Goal: Task Accomplishment & Management: Manage account settings

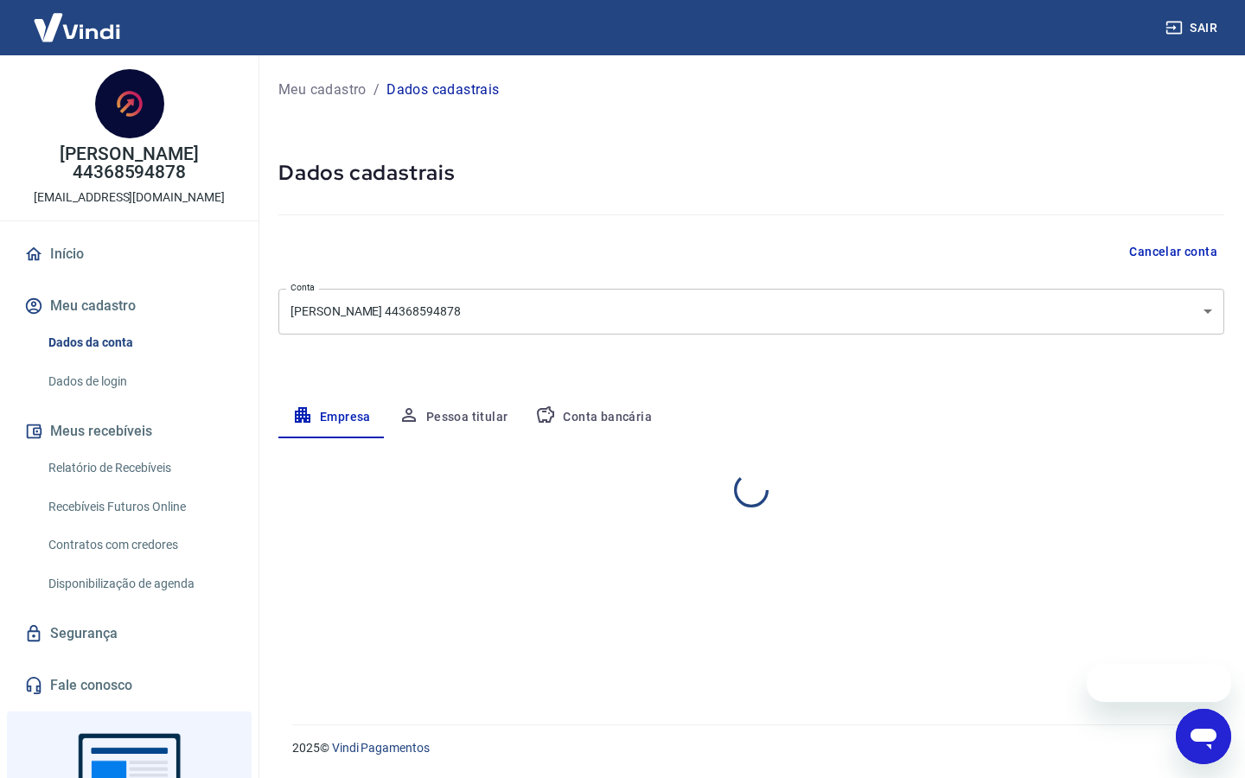
select select "SP"
select select "business"
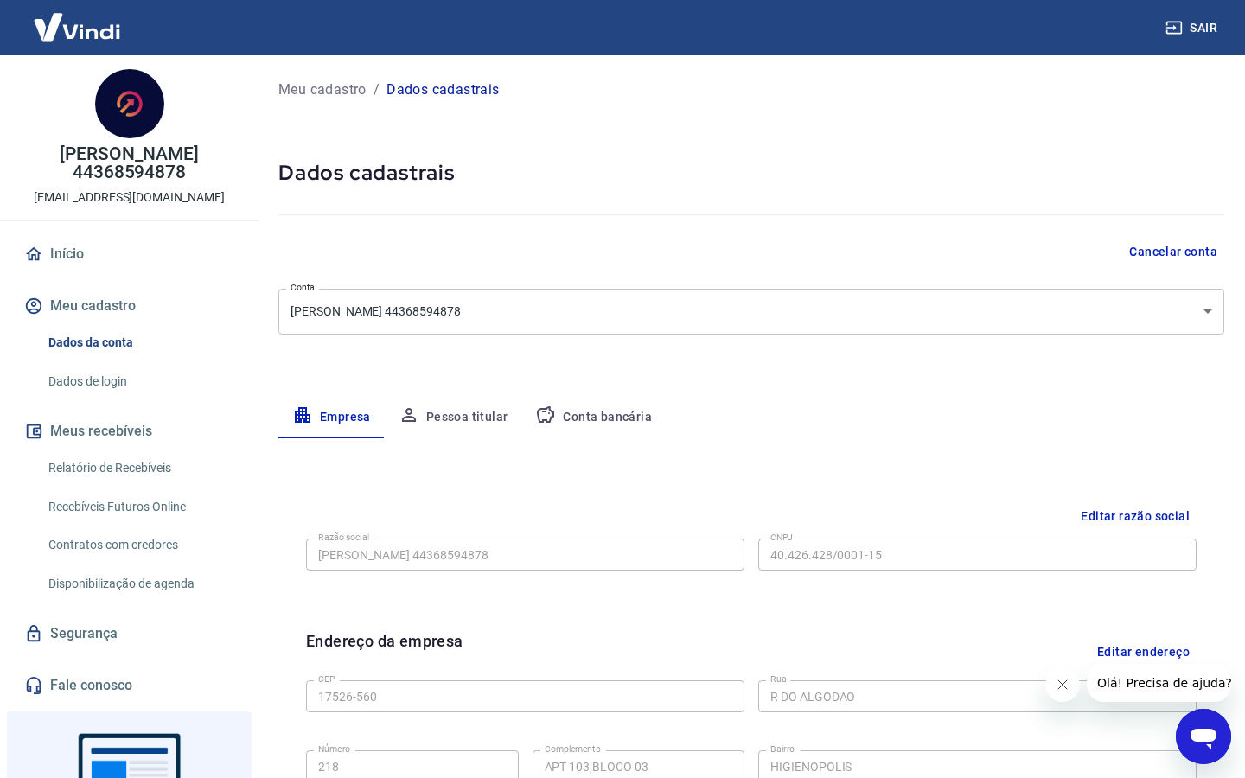
click at [603, 418] on button "Conta bancária" at bounding box center [593, 418] width 144 height 42
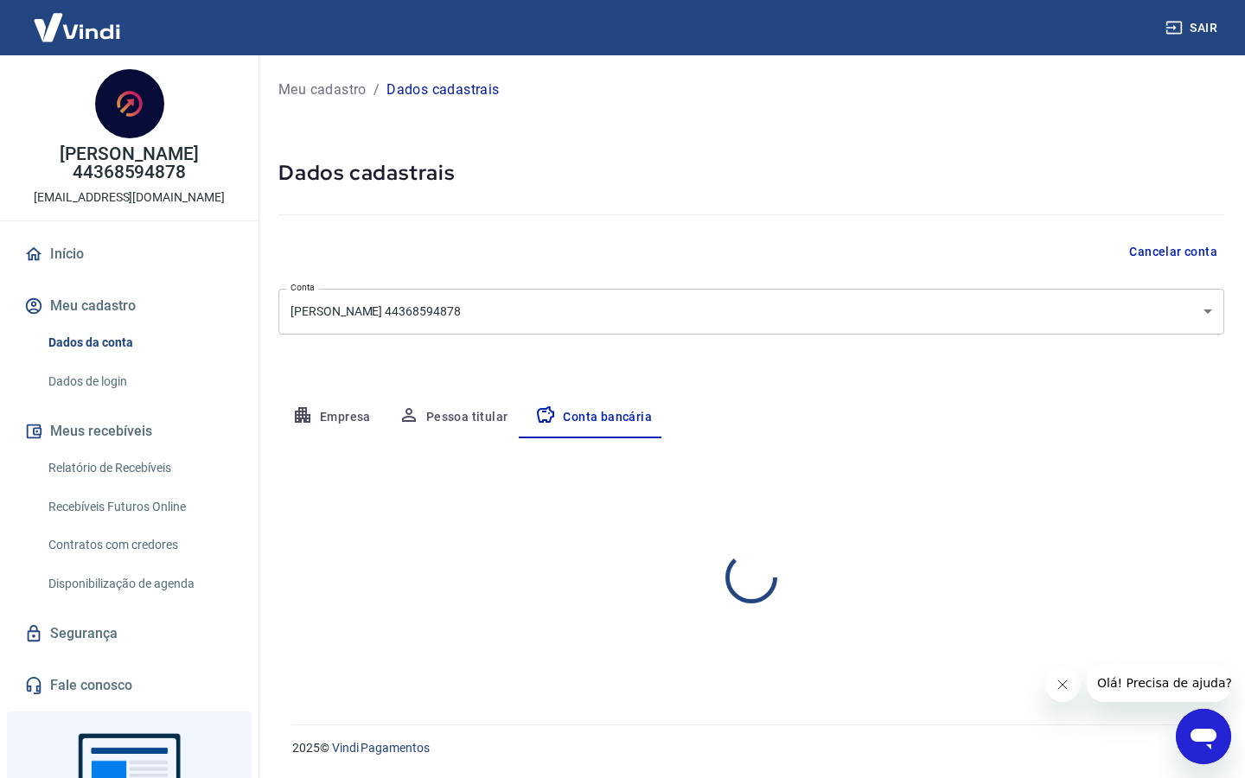
select select "1"
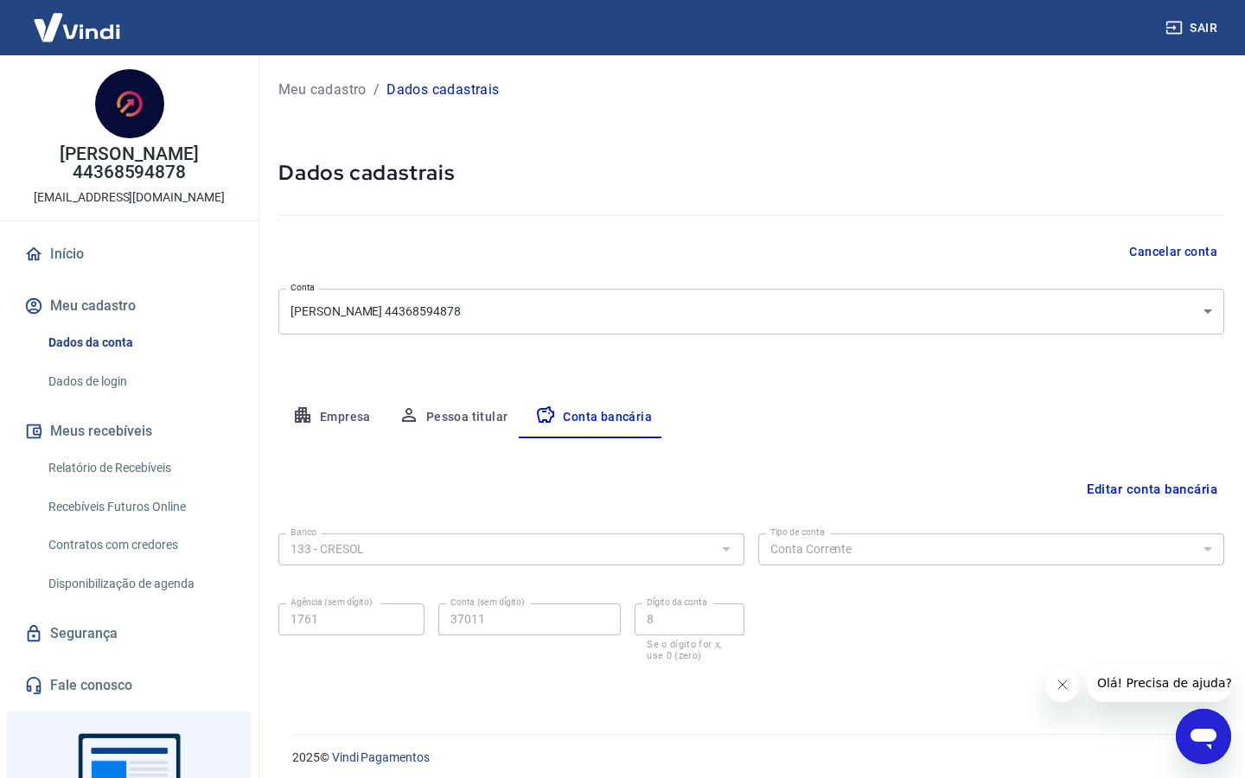
scroll to position [10, 0]
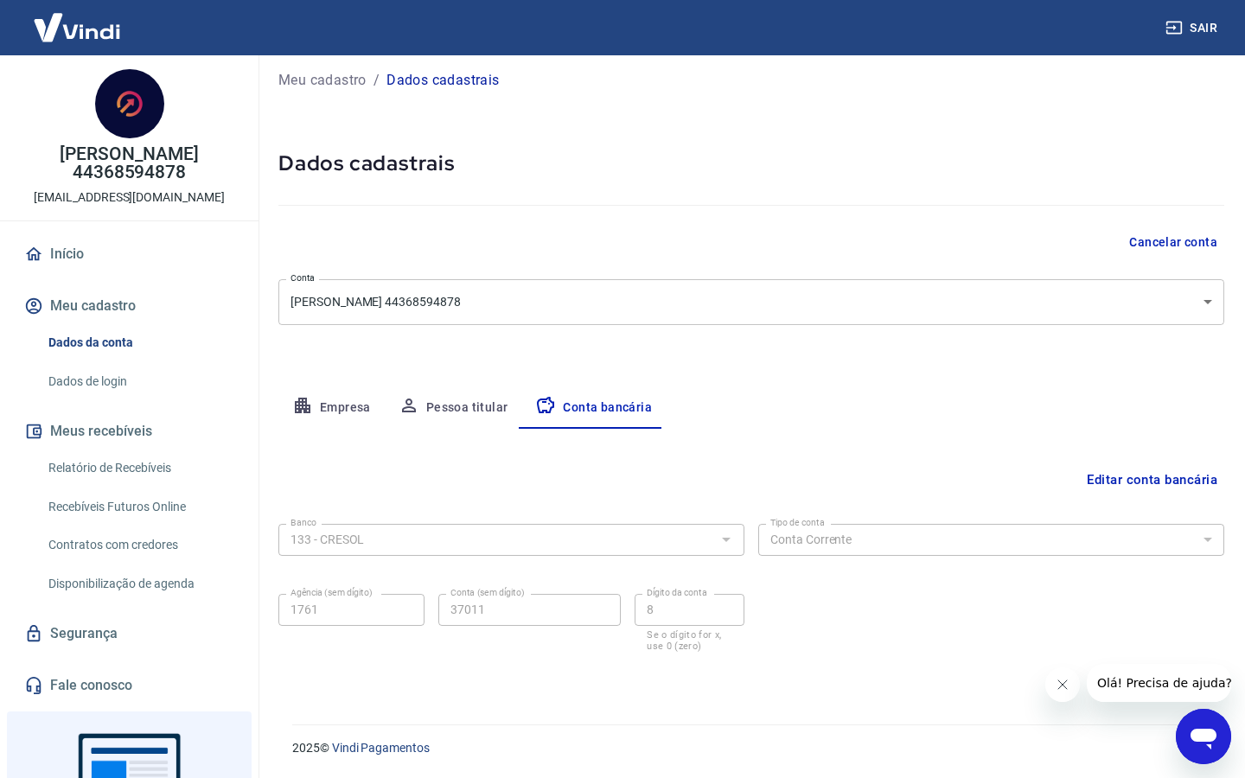
click at [1094, 482] on button "Editar conta bancária" at bounding box center [1152, 479] width 144 height 33
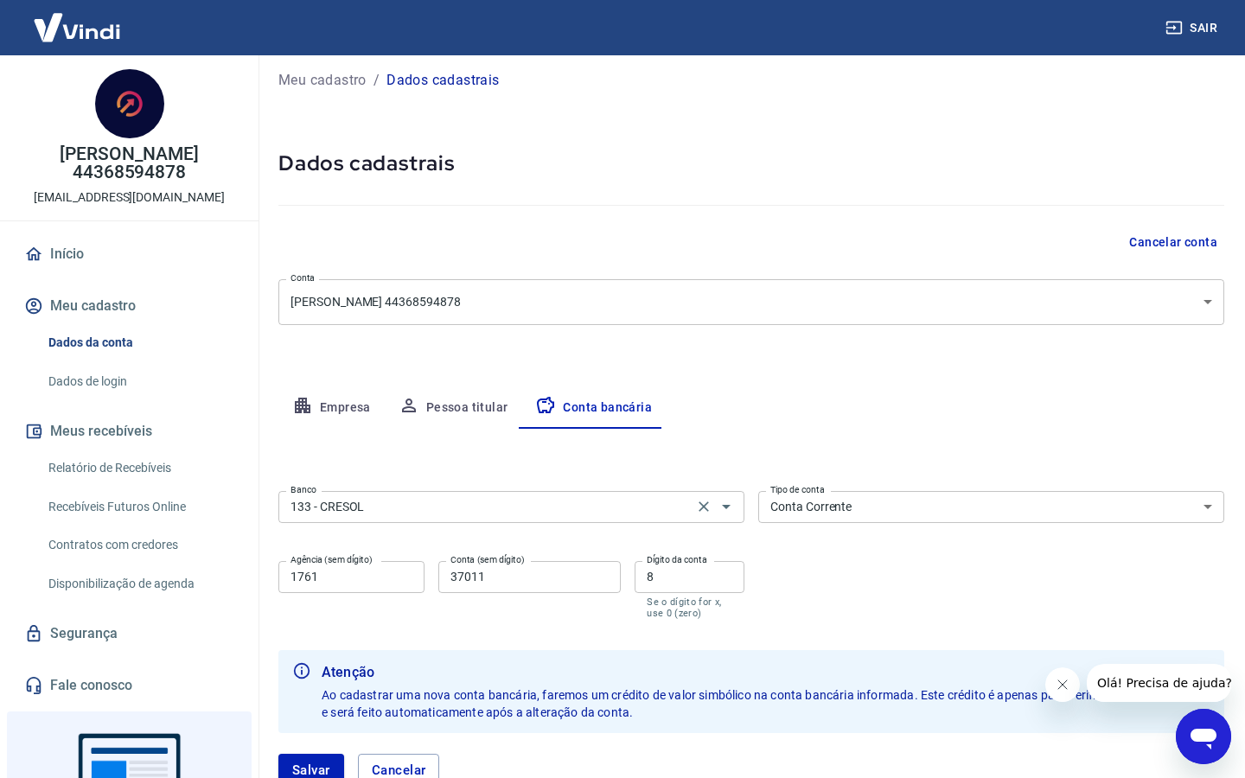
click at [486, 524] on div "Banco 133 - CRESOL Banco" at bounding box center [511, 505] width 466 height 42
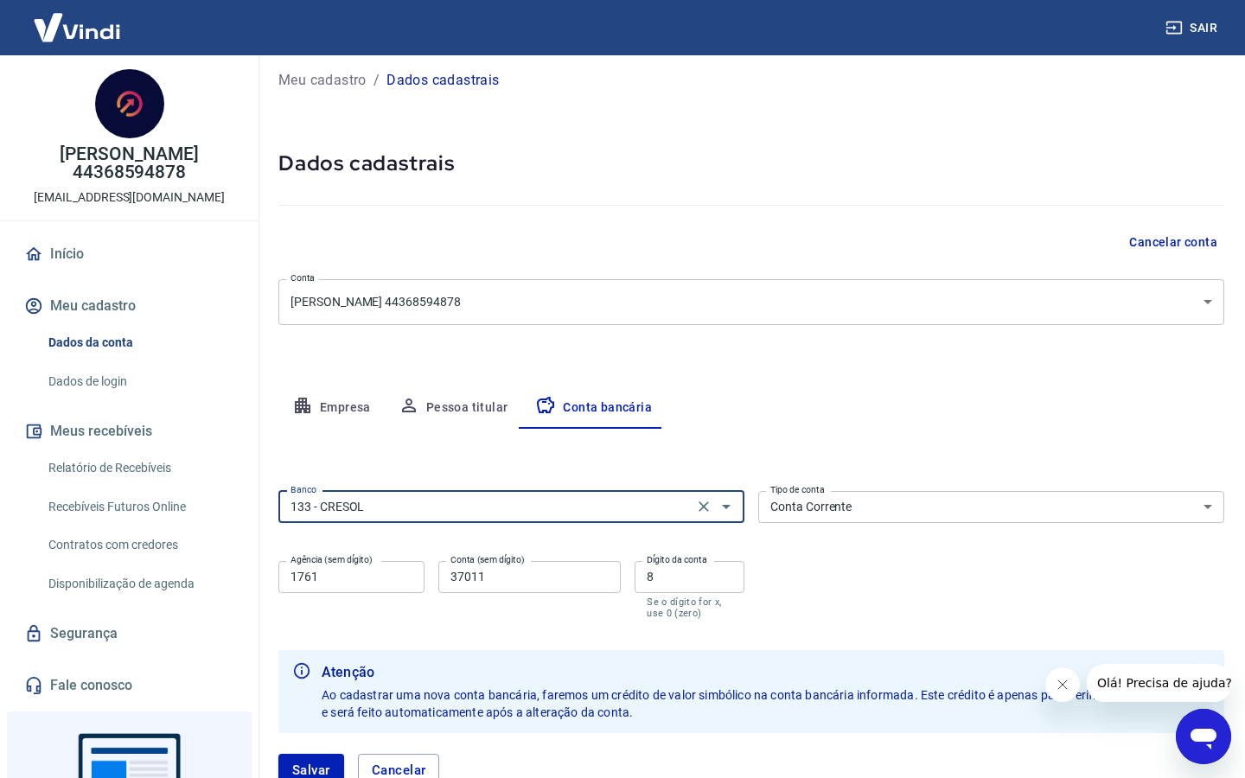
click at [497, 524] on div "Banco 133 - CRESOL Banco" at bounding box center [511, 505] width 466 height 42
click at [729, 510] on icon "Abrir" at bounding box center [726, 506] width 21 height 21
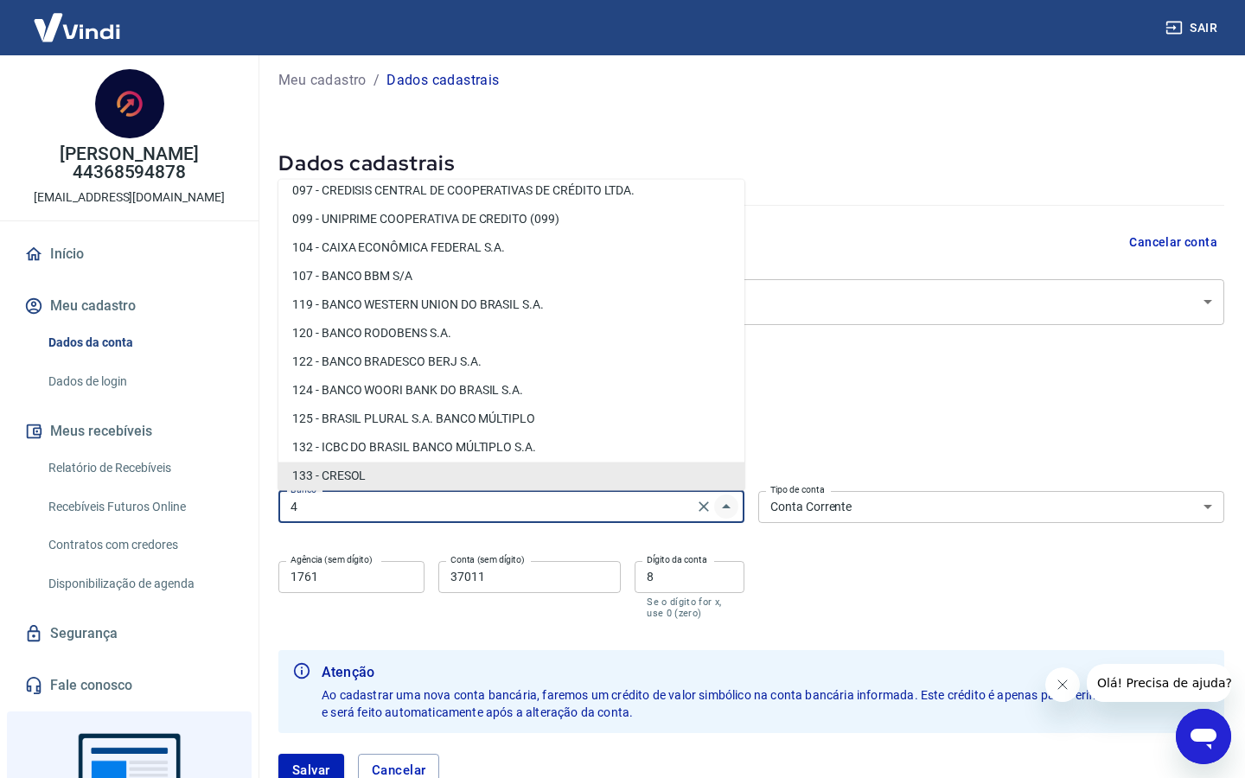
scroll to position [0, 0]
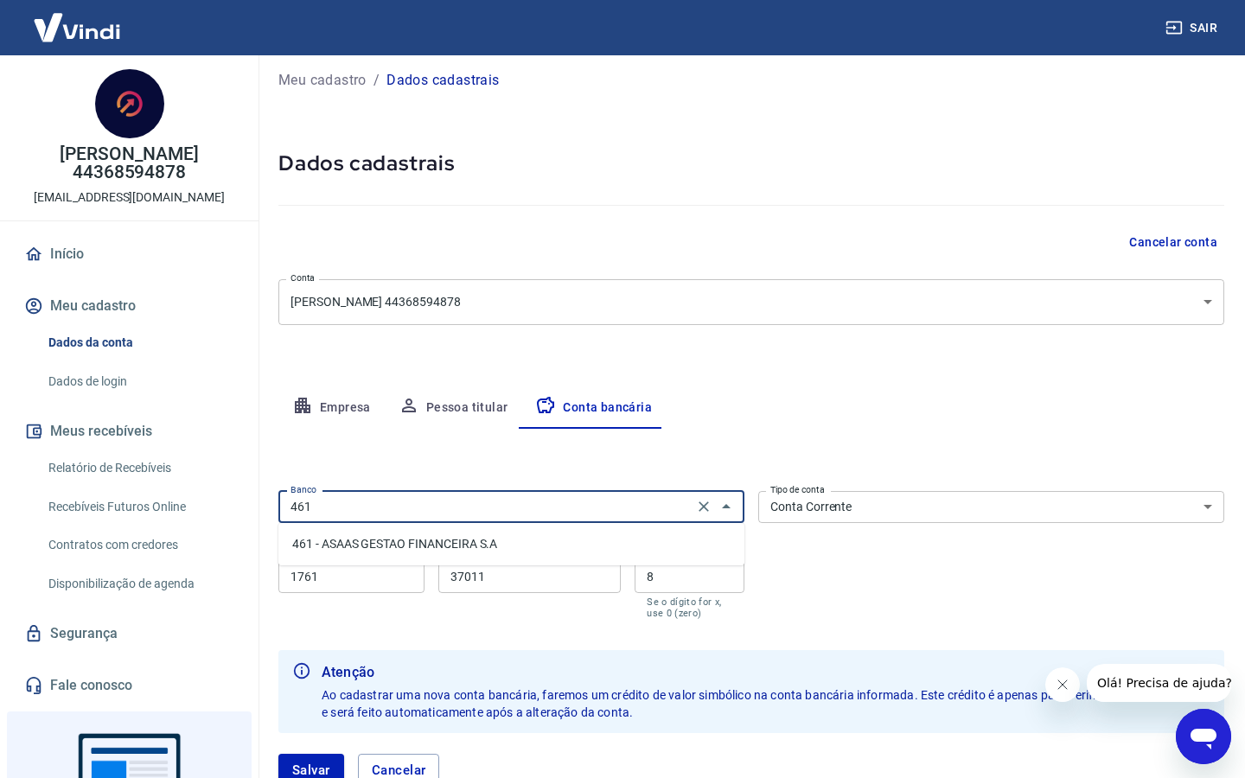
click at [639, 564] on ul "461 - ASAAS GESTAO FINANCEIRA S.A" at bounding box center [511, 544] width 466 height 42
click at [530, 549] on li "461 - ASAAS GESTAO FINANCEIRA S.A" at bounding box center [511, 544] width 466 height 29
type input "461 - ASAAS GESTAO FINANCEIRA S.A"
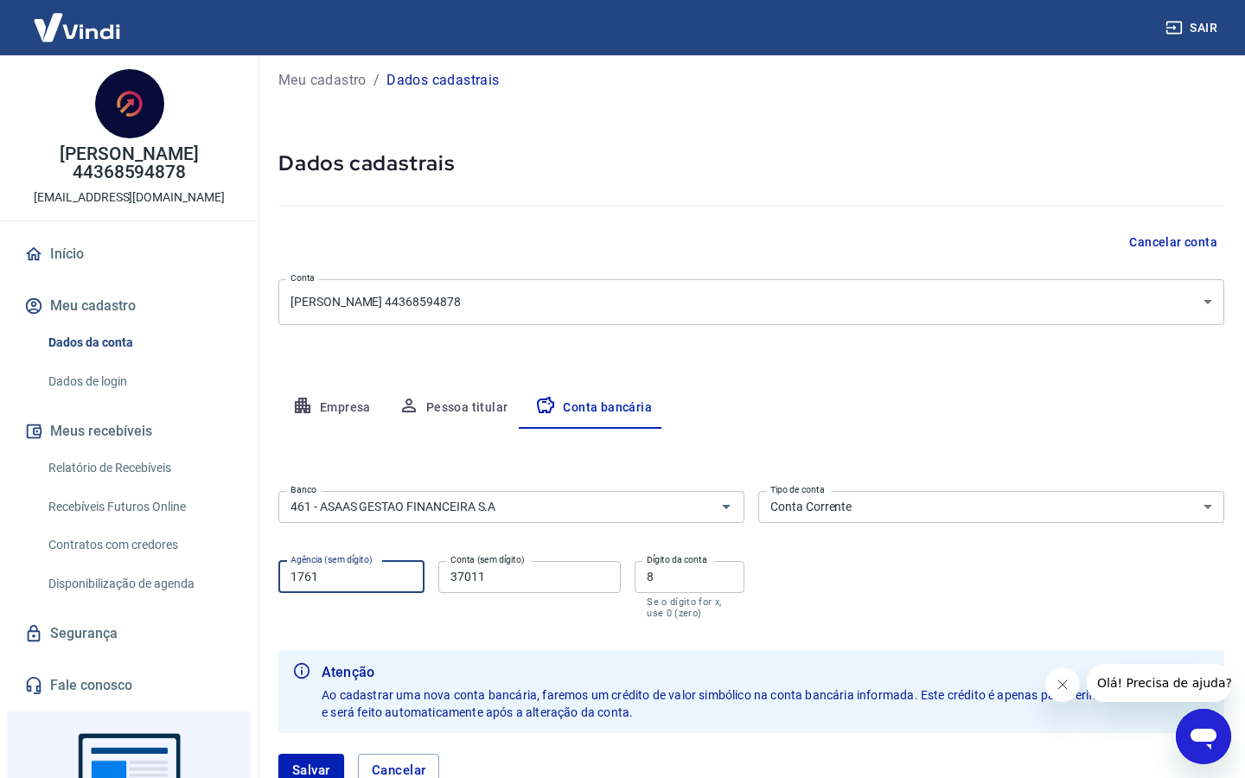
drag, startPoint x: 345, startPoint y: 585, endPoint x: 144, endPoint y: 585, distance: 201.5
click at [144, 585] on div "Sair [PERSON_NAME] 44368594878 [EMAIL_ADDRESS][DOMAIN_NAME] Início Meu cadastro…" at bounding box center [622, 379] width 1245 height 778
type input "0001"
click at [491, 580] on input "37011" at bounding box center [529, 577] width 182 height 32
drag, startPoint x: 514, startPoint y: 578, endPoint x: 362, endPoint y: 578, distance: 152.2
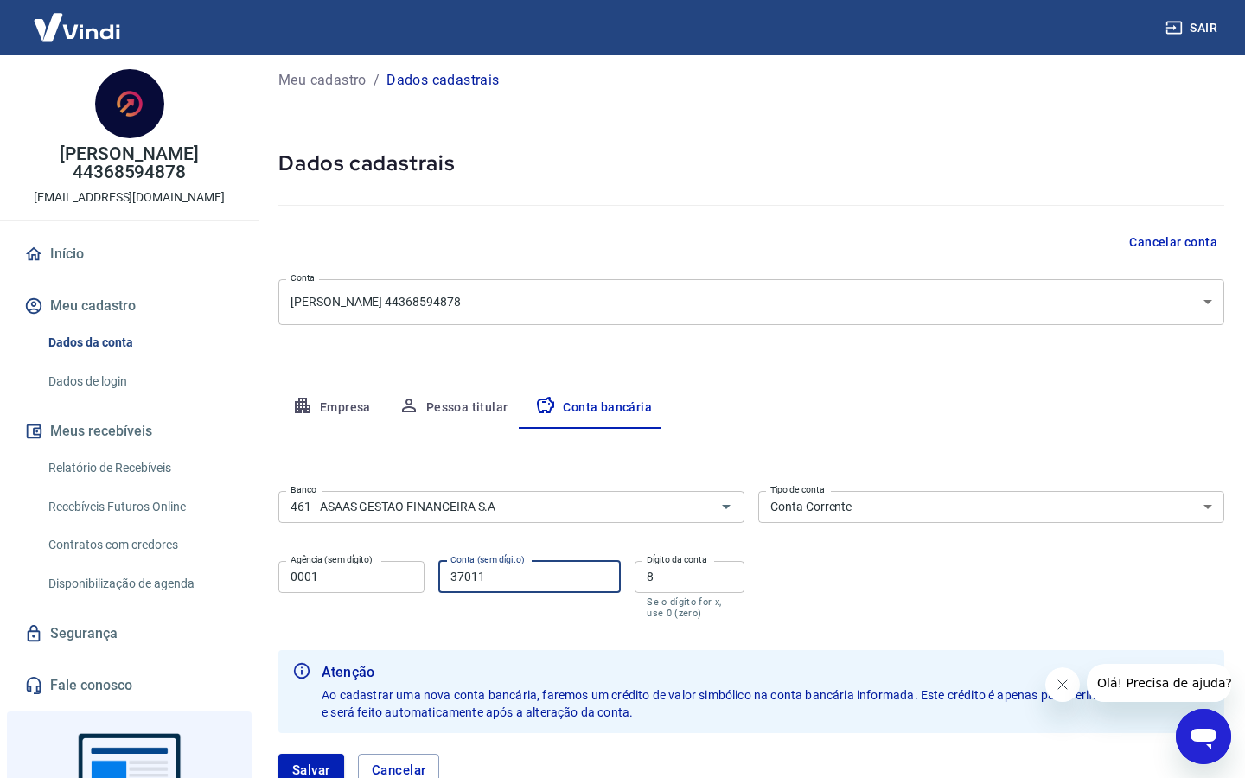
click at [362, 578] on div "Agência (sem dígito) 0001 Agência (sem dígito) Conta (sem dígito) 37011 Conta (…" at bounding box center [511, 588] width 466 height 68
type input "6450946"
drag, startPoint x: 680, startPoint y: 578, endPoint x: 617, endPoint y: 577, distance: 64.0
click at [617, 578] on div "Agência (sem dígito) 0001 Agência (sem dígito) Conta (sem dígito) 6450946 Conta…" at bounding box center [511, 588] width 466 height 68
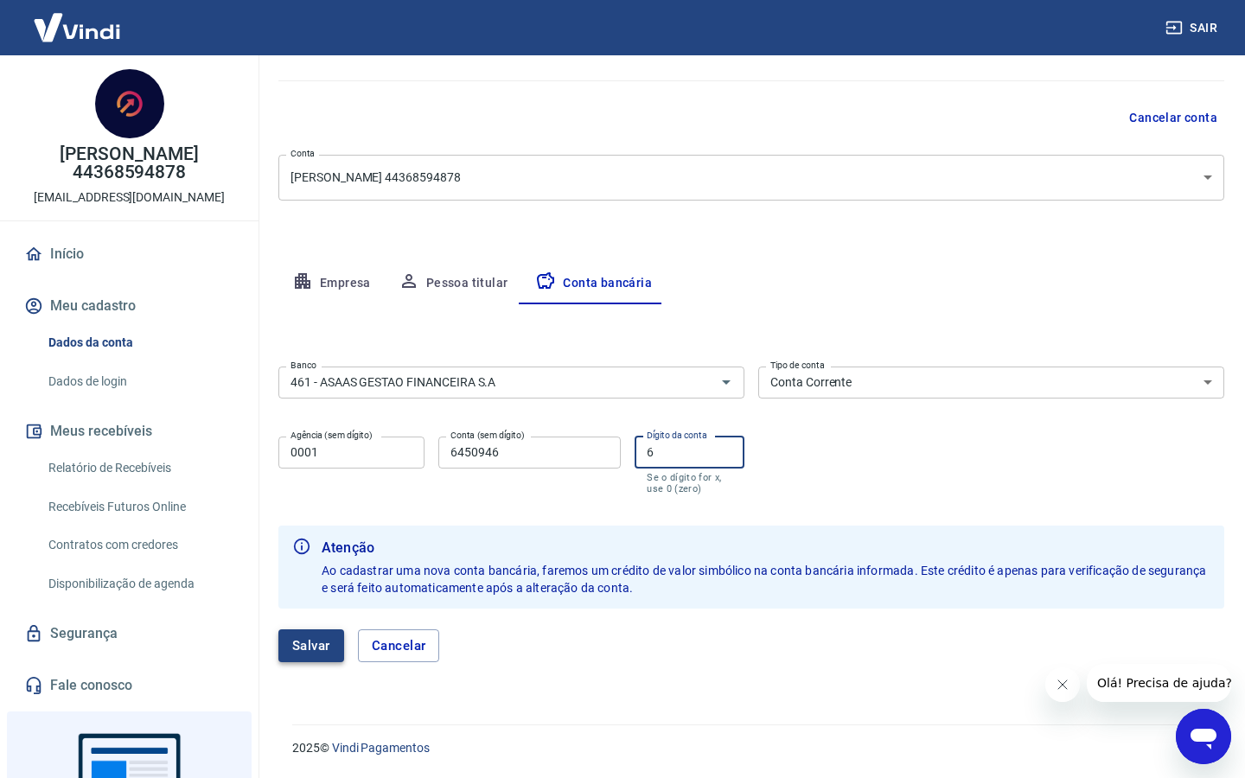
type input "6"
click at [322, 649] on button "Salvar" at bounding box center [311, 645] width 66 height 33
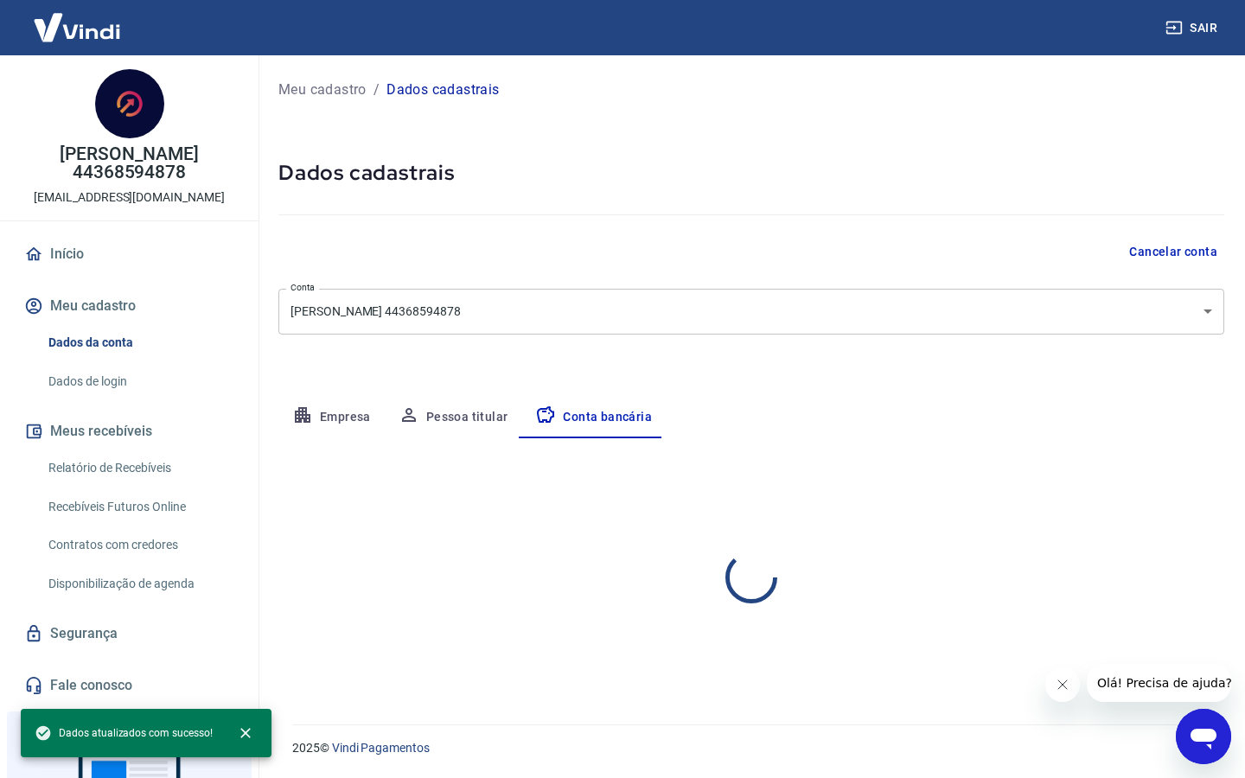
scroll to position [0, 0]
select select "1"
